Goal: Find specific page/section: Find specific page/section

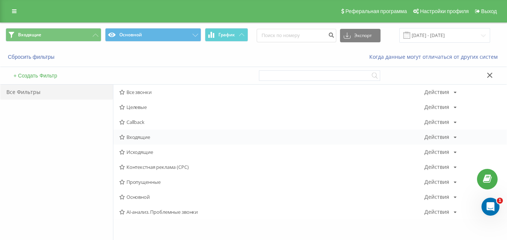
click at [147, 138] on span "Входящие" at bounding box center [271, 137] width 305 height 5
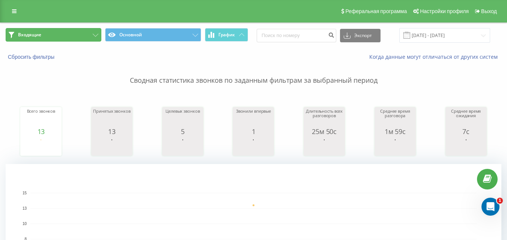
click at [79, 35] on button "Входящие" at bounding box center [54, 35] width 96 height 14
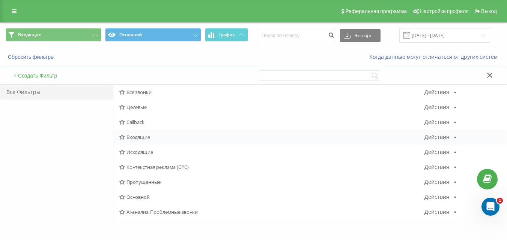
click at [166, 136] on span "Входящие" at bounding box center [271, 137] width 305 height 5
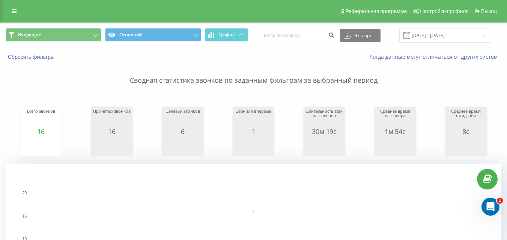
click at [76, 42] on span "Входящие Основной График" at bounding box center [127, 35] width 242 height 15
click at [79, 36] on button "Входящие" at bounding box center [54, 35] width 96 height 14
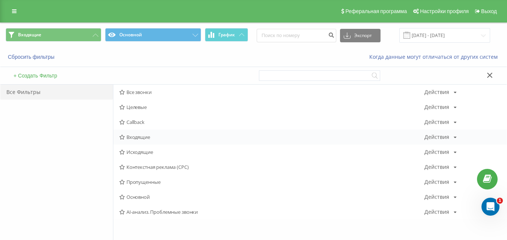
click at [157, 137] on span "Входящие" at bounding box center [271, 137] width 305 height 5
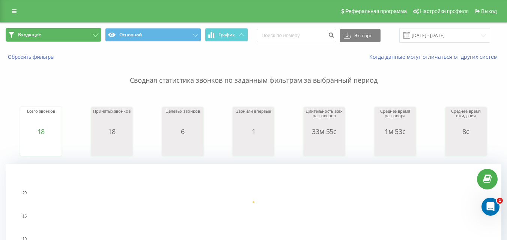
click at [64, 32] on button "Входящие" at bounding box center [54, 35] width 96 height 14
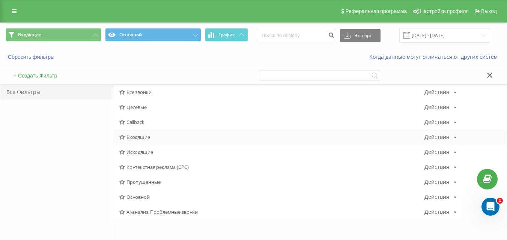
click at [140, 140] on span "Входящие" at bounding box center [271, 137] width 305 height 5
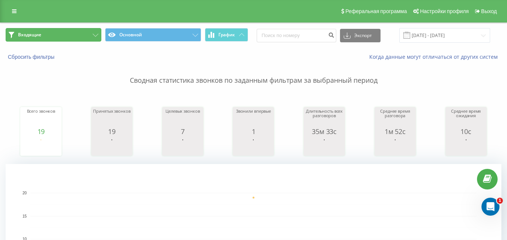
click at [66, 39] on button "Входящие" at bounding box center [54, 35] width 96 height 14
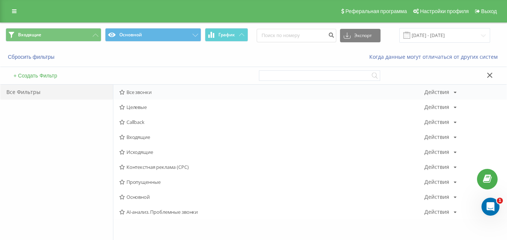
click at [131, 89] on div "Все звонки Действия Редактировать Копировать Удалить По умолчанию Поделиться" at bounding box center [309, 92] width 393 height 15
click at [133, 92] on span "Все звонки" at bounding box center [271, 92] width 305 height 5
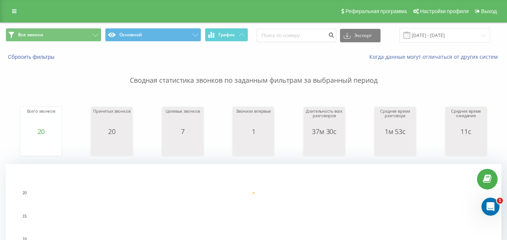
click at [75, 27] on div "Все звонки Основной График Экспорт .csv .xls .xlsx [DATE] - [DATE]" at bounding box center [253, 35] width 506 height 25
click at [76, 31] on button "Все звонки" at bounding box center [54, 35] width 96 height 14
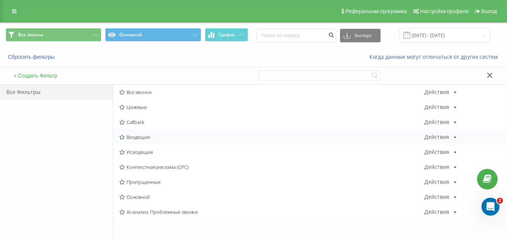
click at [146, 138] on span "Входящие" at bounding box center [271, 137] width 305 height 5
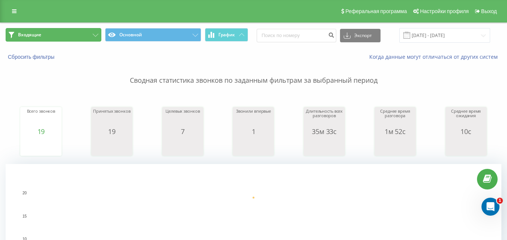
click at [71, 39] on button "Входящие" at bounding box center [54, 35] width 96 height 14
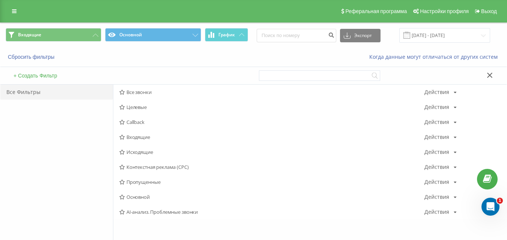
click at [147, 153] on span "Исходящие" at bounding box center [271, 152] width 305 height 5
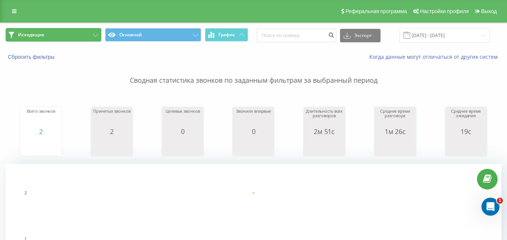
click at [76, 37] on button "Исходящие" at bounding box center [54, 35] width 96 height 14
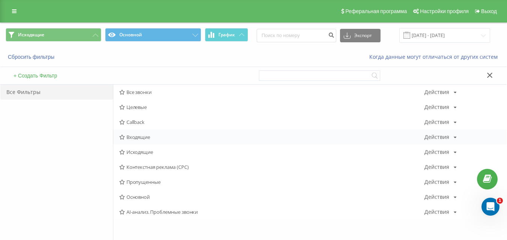
click at [142, 143] on div "Входящие Действия Редактировать Копировать Удалить По умолчанию Поделиться" at bounding box center [309, 137] width 393 height 15
click at [142, 137] on span "Входящие" at bounding box center [271, 137] width 305 height 5
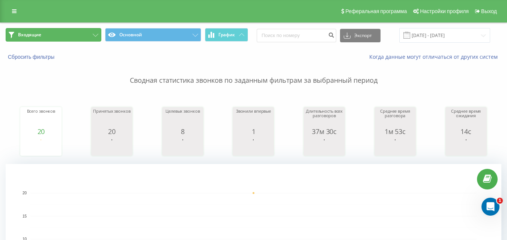
click at [64, 37] on button "Входящие" at bounding box center [54, 35] width 96 height 14
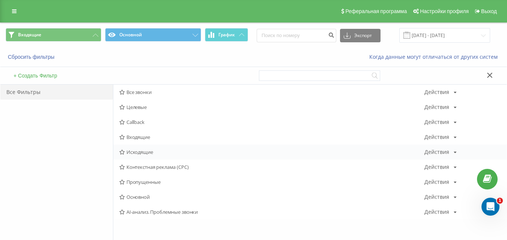
click at [147, 148] on div "Исходящие Действия Редактировать Копировать Удалить По умолчанию Поделиться" at bounding box center [309, 152] width 393 height 15
click at [147, 150] on span "Исходящие" at bounding box center [271, 152] width 305 height 5
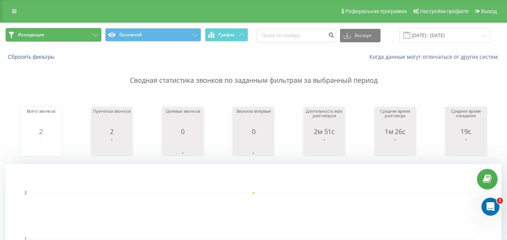
click at [57, 41] on button "Исходящие" at bounding box center [54, 35] width 96 height 14
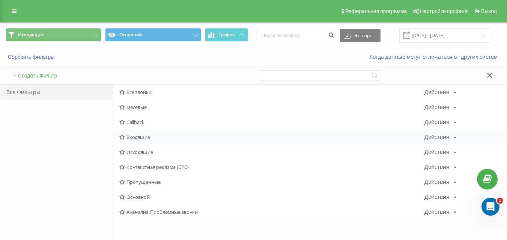
click at [155, 135] on span "Входящие" at bounding box center [271, 137] width 305 height 5
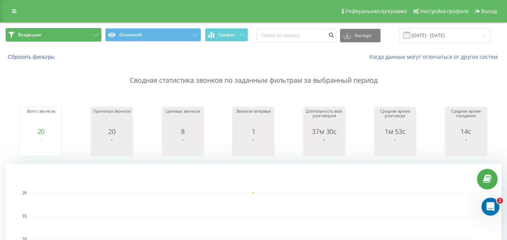
click at [59, 32] on button "Входящие" at bounding box center [54, 35] width 96 height 14
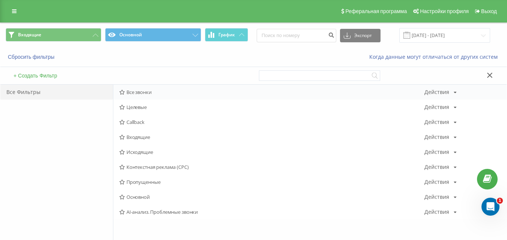
click at [162, 90] on span "Все звонки" at bounding box center [271, 92] width 305 height 5
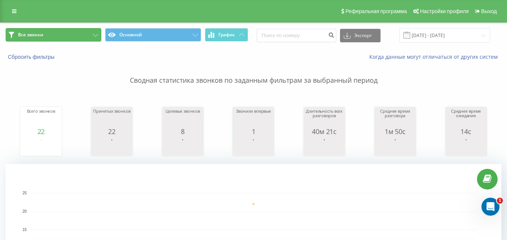
click at [87, 40] on button "Все звонки" at bounding box center [54, 35] width 96 height 14
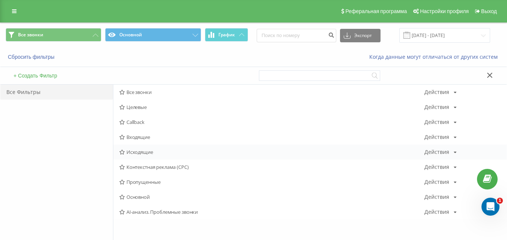
click at [145, 150] on span "Исходящие" at bounding box center [271, 152] width 305 height 5
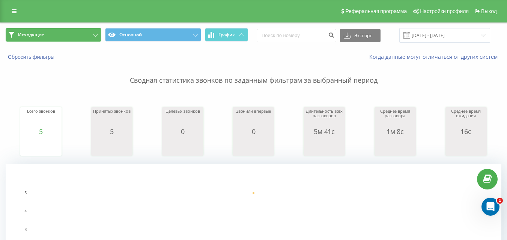
click at [77, 41] on button "Исходящие" at bounding box center [54, 35] width 96 height 14
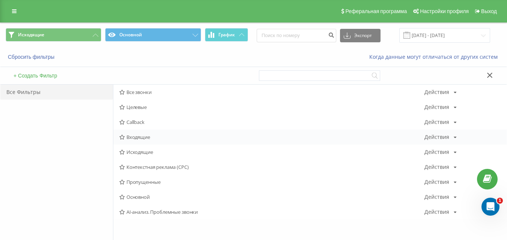
click at [152, 137] on span "Входящие" at bounding box center [271, 137] width 305 height 5
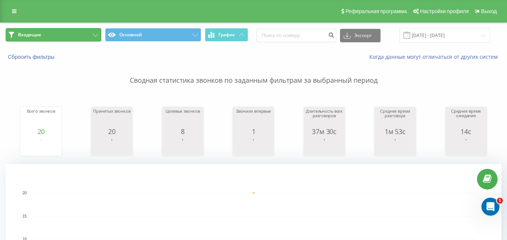
click at [89, 37] on button "Входящие" at bounding box center [54, 35] width 96 height 14
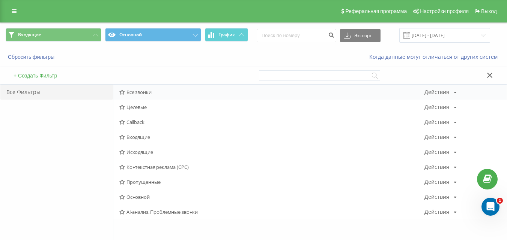
click at [151, 87] on div "Все звонки Действия Редактировать Копировать Удалить По умолчанию Поделиться" at bounding box center [309, 92] width 393 height 15
click at [146, 92] on span "Все звонки" at bounding box center [271, 92] width 305 height 5
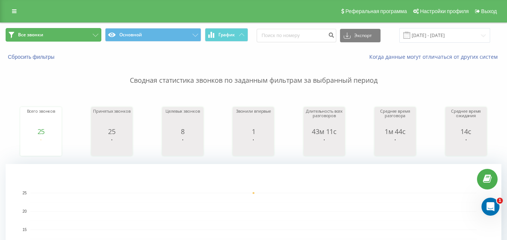
click at [47, 30] on button "Все звонки" at bounding box center [54, 35] width 96 height 14
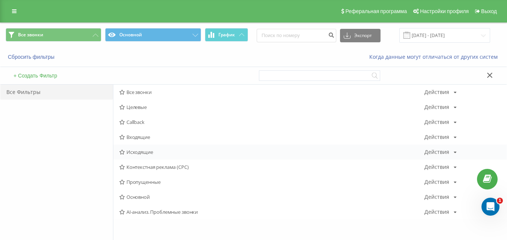
click at [140, 154] on span "Исходящие" at bounding box center [271, 152] width 305 height 5
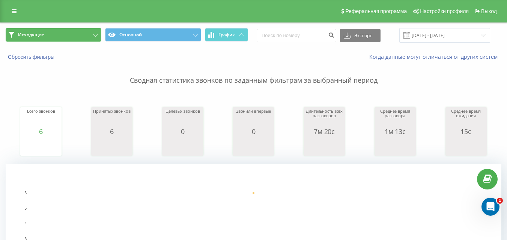
click at [80, 39] on button "Исходящие" at bounding box center [54, 35] width 96 height 14
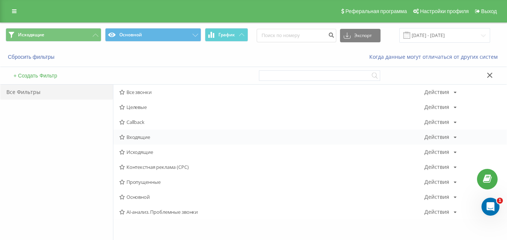
click at [135, 138] on span "Входящие" at bounding box center [271, 137] width 305 height 5
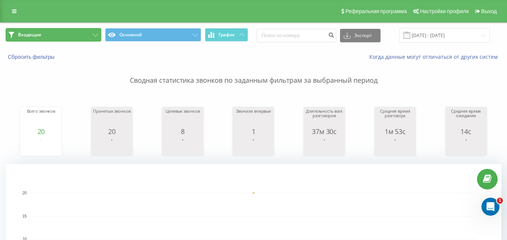
click at [77, 37] on button "Входящие" at bounding box center [54, 35] width 96 height 14
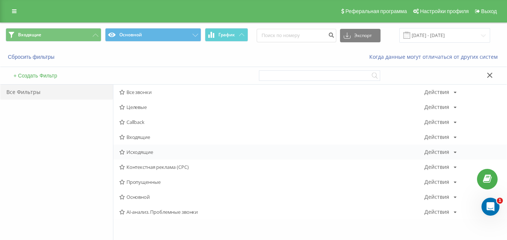
click at [145, 149] on div "Исходящие Действия Редактировать Копировать Удалить По умолчанию Поделиться" at bounding box center [309, 152] width 393 height 15
click at [145, 150] on span "Исходящие" at bounding box center [271, 152] width 305 height 5
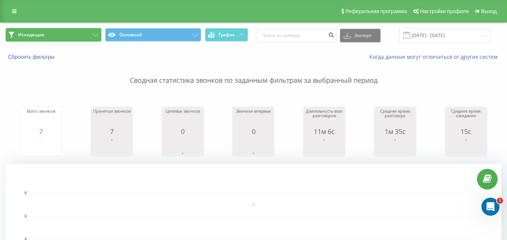
click at [77, 37] on button "Исходящие" at bounding box center [54, 35] width 96 height 14
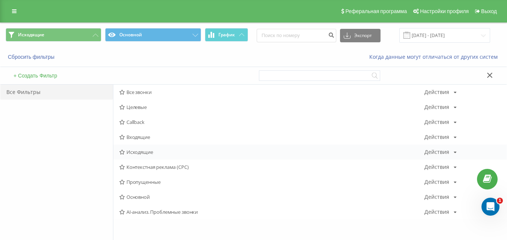
click at [140, 152] on span "Исходящие" at bounding box center [271, 152] width 305 height 5
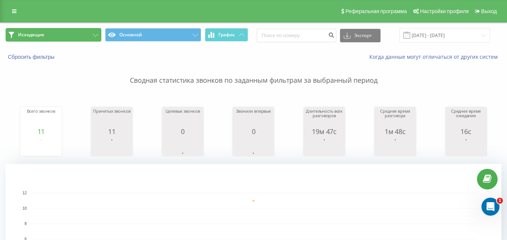
click at [82, 36] on button "Исходящие" at bounding box center [54, 35] width 96 height 14
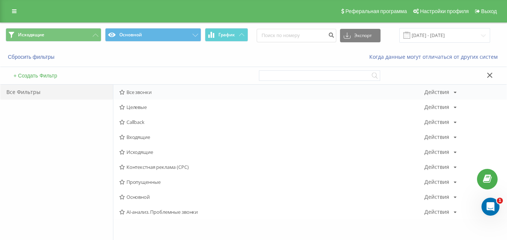
click at [162, 92] on span "Все звонки" at bounding box center [271, 92] width 305 height 5
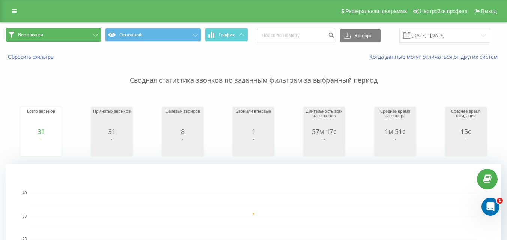
click at [47, 29] on button "Все звонки" at bounding box center [54, 35] width 96 height 14
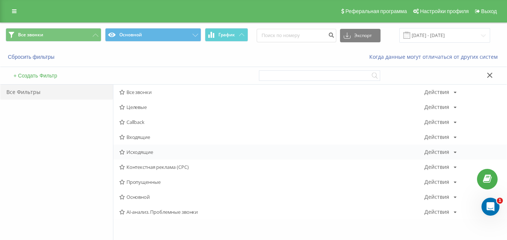
click at [144, 153] on span "Исходящие" at bounding box center [271, 152] width 305 height 5
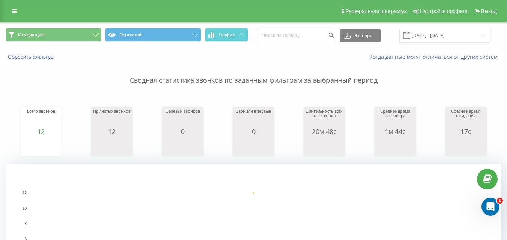
click at [78, 28] on div "Исходящие Основной График Экспорт .csv .xls .xlsx [DATE] - [DATE]" at bounding box center [253, 35] width 506 height 25
click at [78, 30] on button "Исходящие" at bounding box center [54, 35] width 96 height 14
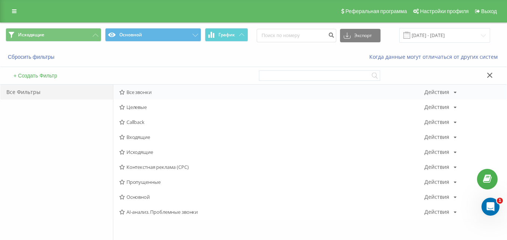
click at [135, 90] on span "Все звонки" at bounding box center [271, 92] width 305 height 5
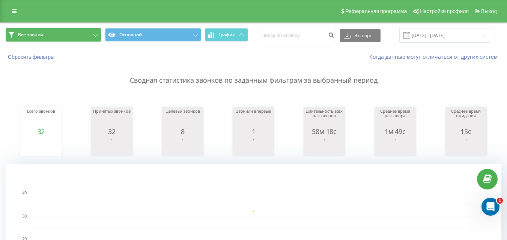
click at [86, 33] on button "Все звонки" at bounding box center [54, 35] width 96 height 14
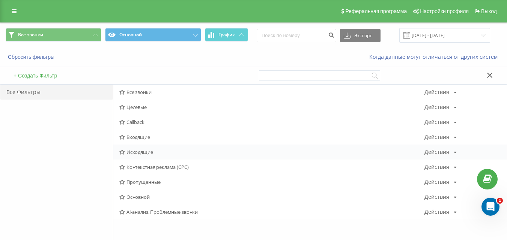
click at [166, 155] on span "Исходящие" at bounding box center [271, 152] width 305 height 5
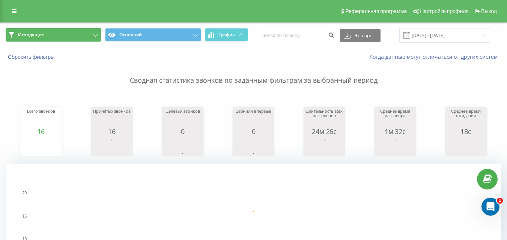
click at [71, 35] on button "Исходящие" at bounding box center [54, 35] width 96 height 14
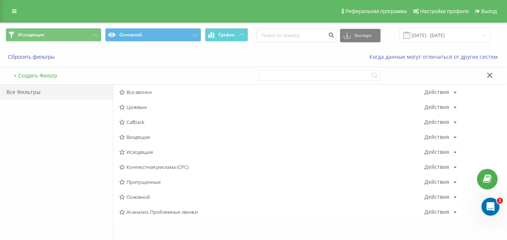
click at [147, 151] on span "Исходящие" at bounding box center [271, 152] width 305 height 5
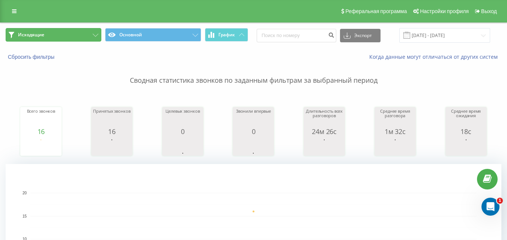
click at [51, 35] on button "Исходящие" at bounding box center [54, 35] width 96 height 14
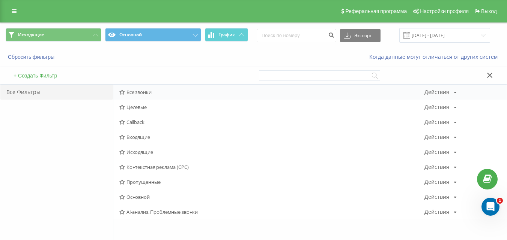
click at [141, 90] on span "Все звонки" at bounding box center [271, 92] width 305 height 5
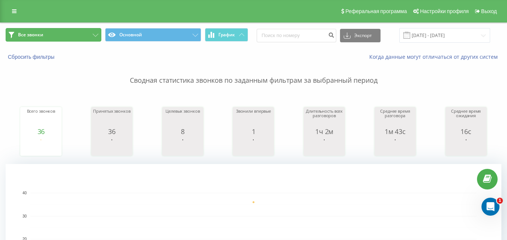
click at [85, 35] on button "Все звонки" at bounding box center [54, 35] width 96 height 14
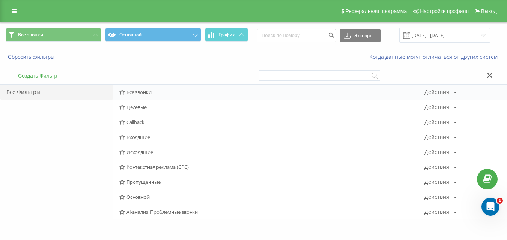
click at [143, 91] on span "Все звонки" at bounding box center [271, 92] width 305 height 5
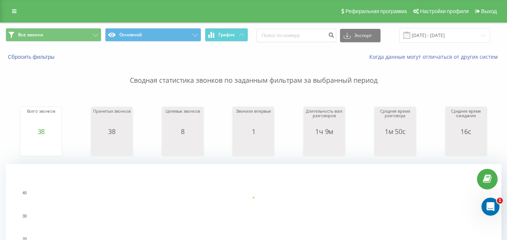
scroll to position [150, 0]
